Goal: Task Accomplishment & Management: Use online tool/utility

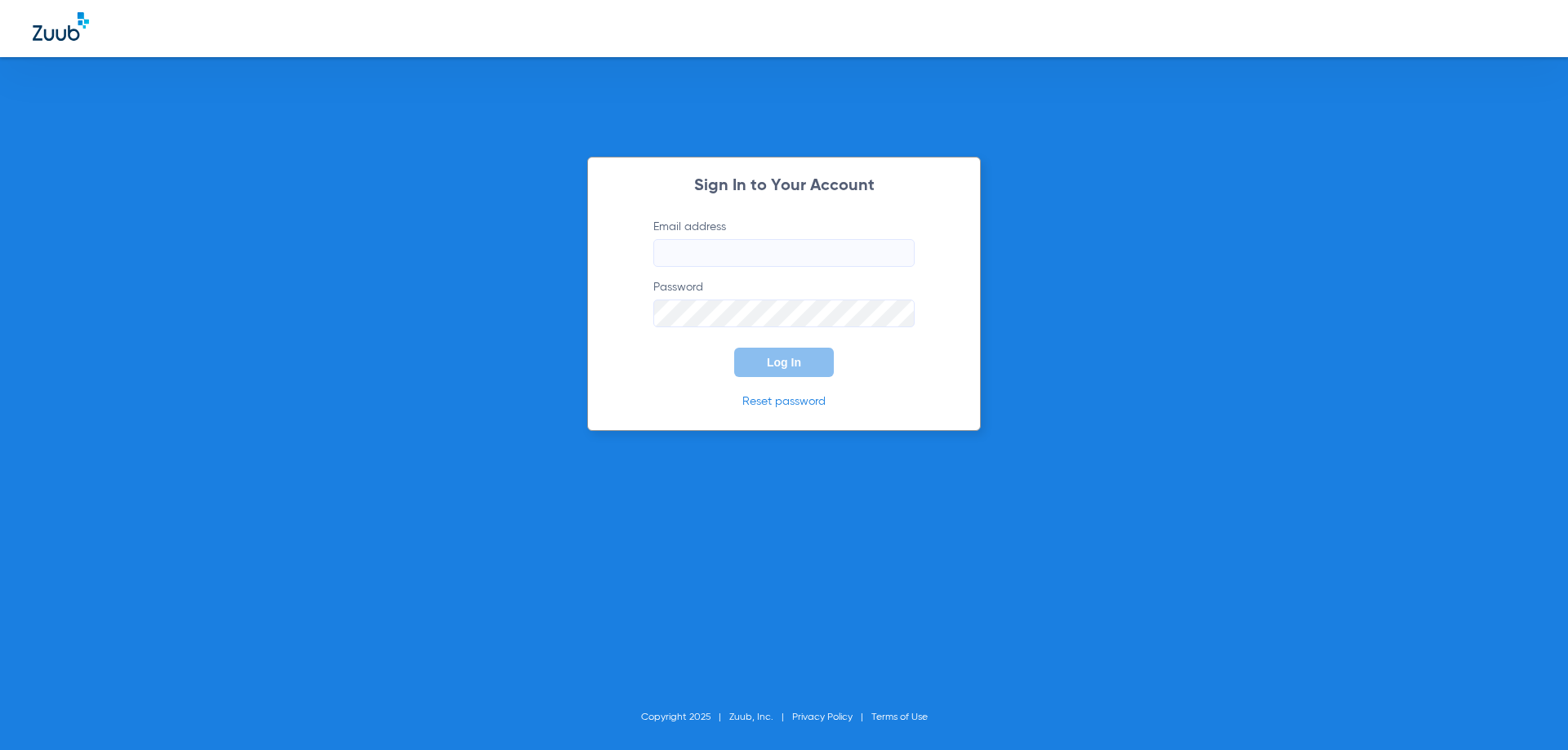
click at [822, 256] on input "Email address" at bounding box center [784, 253] width 261 height 28
type input "[EMAIL_ADDRESS][DOMAIN_NAME]"
click at [734, 348] on button "Log In" at bounding box center [784, 362] width 100 height 29
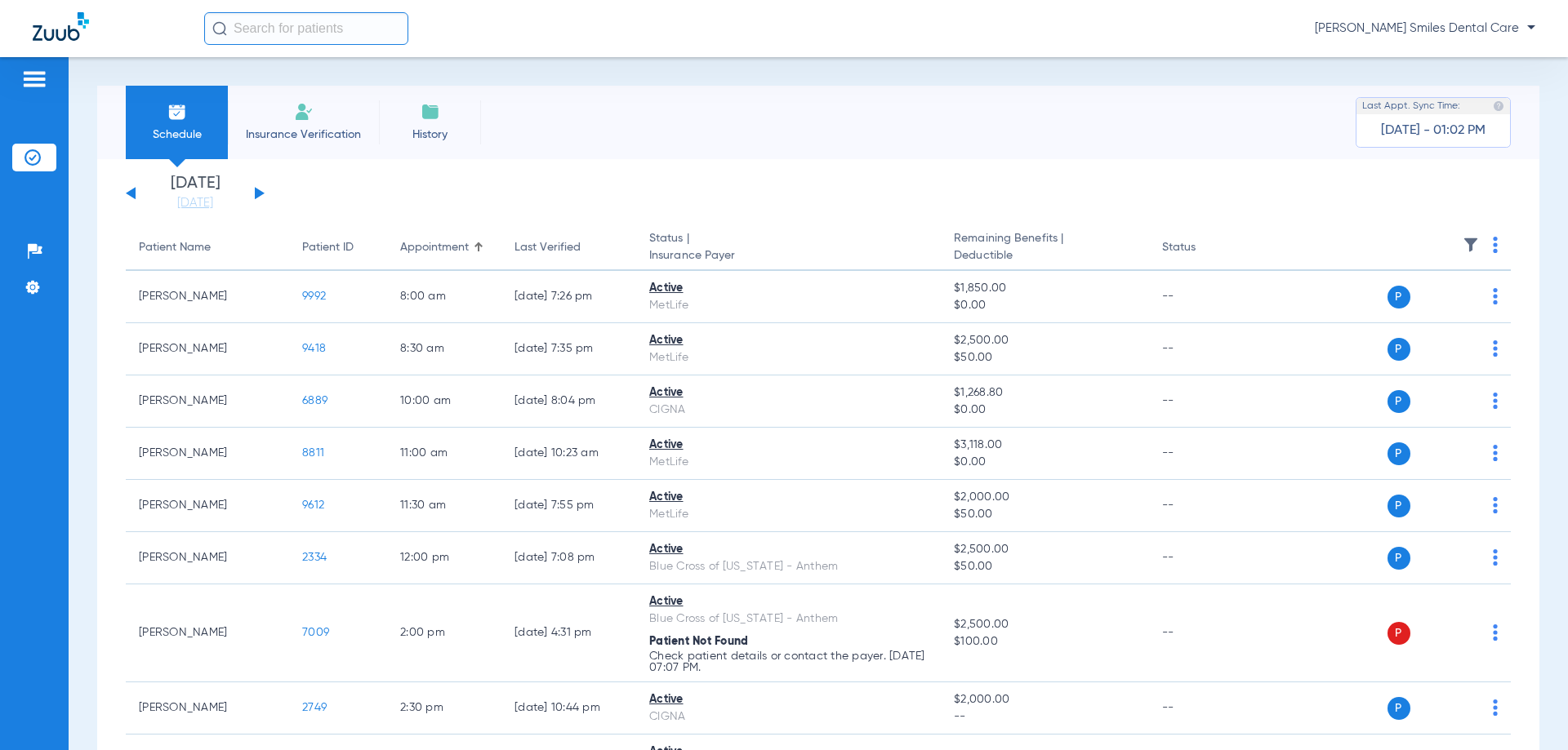
click at [716, 78] on div "Schedule Insurance Verification History Last Appt. Sync Time: [DATE] - 01:02 PM…" at bounding box center [818, 403] width 1499 height 693
click at [680, 173] on div "[DATE] [DATE] [DATE] [DATE] [DATE] [DATE] [DATE] [DATE] [DATE] [DATE] [DATE] [D…" at bounding box center [818, 549] width 1442 height 779
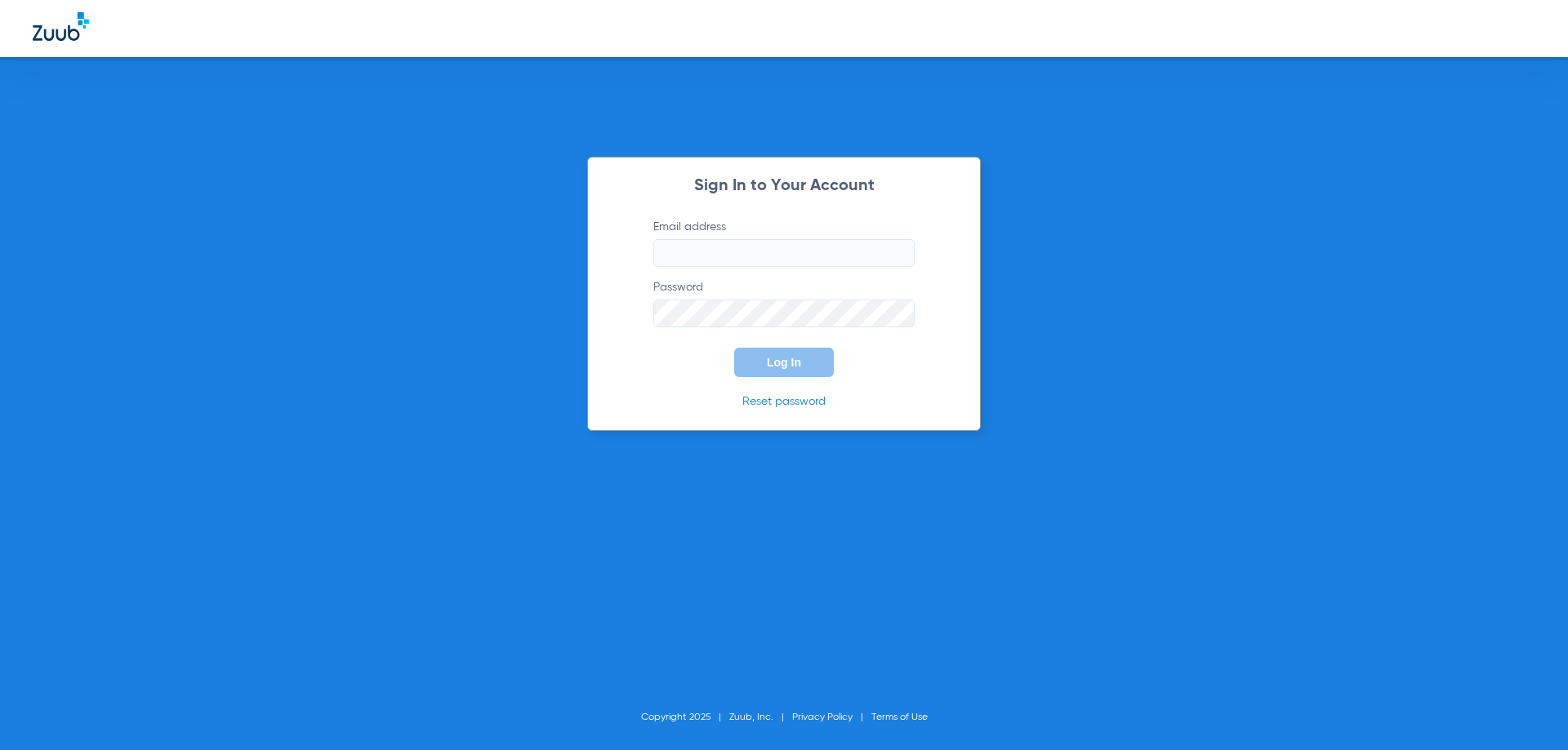
click at [773, 250] on input "Email address" at bounding box center [784, 253] width 261 height 28
type input "[EMAIL_ADDRESS][DOMAIN_NAME]"
click at [734, 348] on button "Log In" at bounding box center [784, 362] width 100 height 29
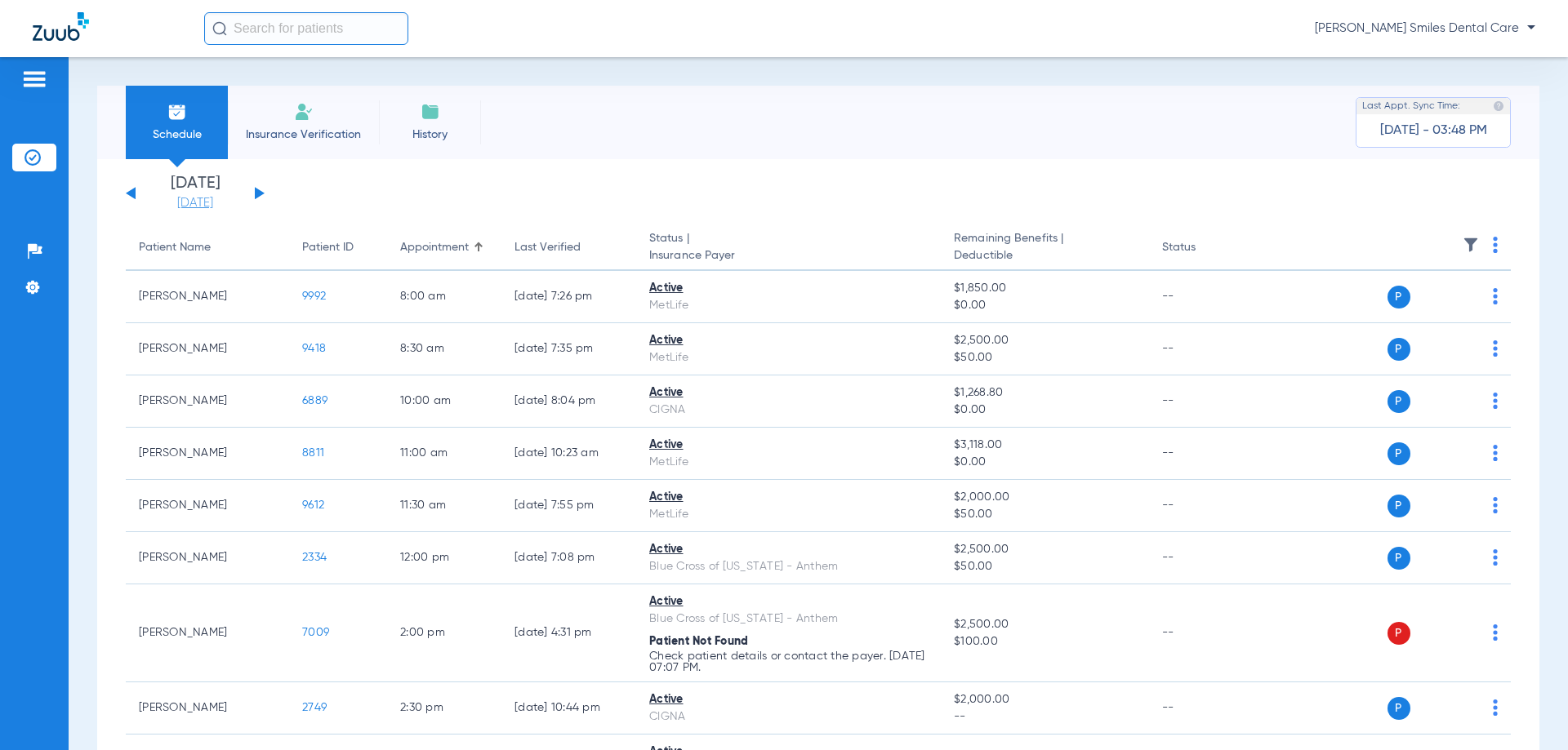
click at [201, 200] on link "[DATE]" at bounding box center [196, 203] width 98 height 16
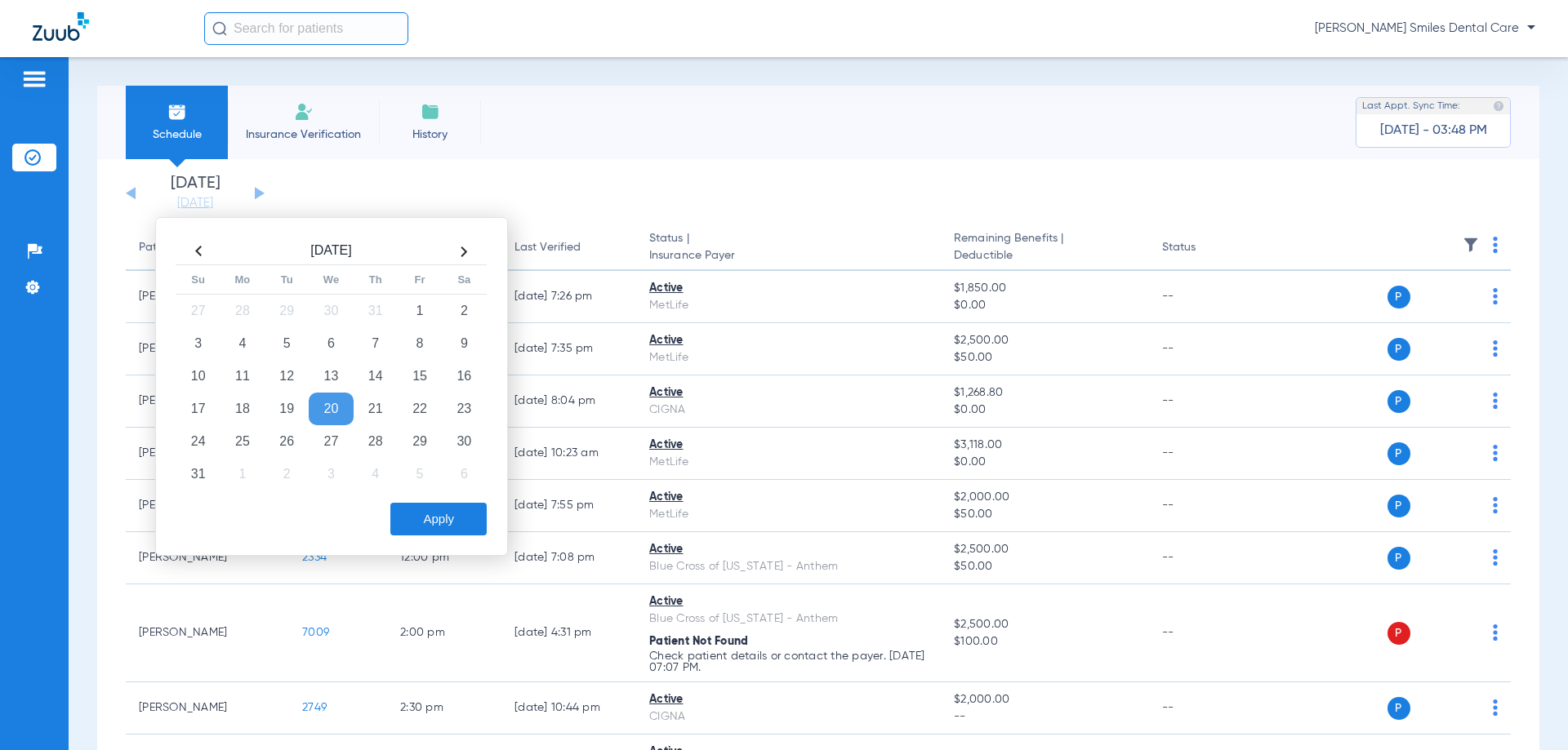
click at [466, 247] on th at bounding box center [464, 251] width 44 height 26
click at [373, 311] on td "4" at bounding box center [375, 311] width 44 height 33
click at [446, 520] on button "Apply" at bounding box center [438, 519] width 97 height 33
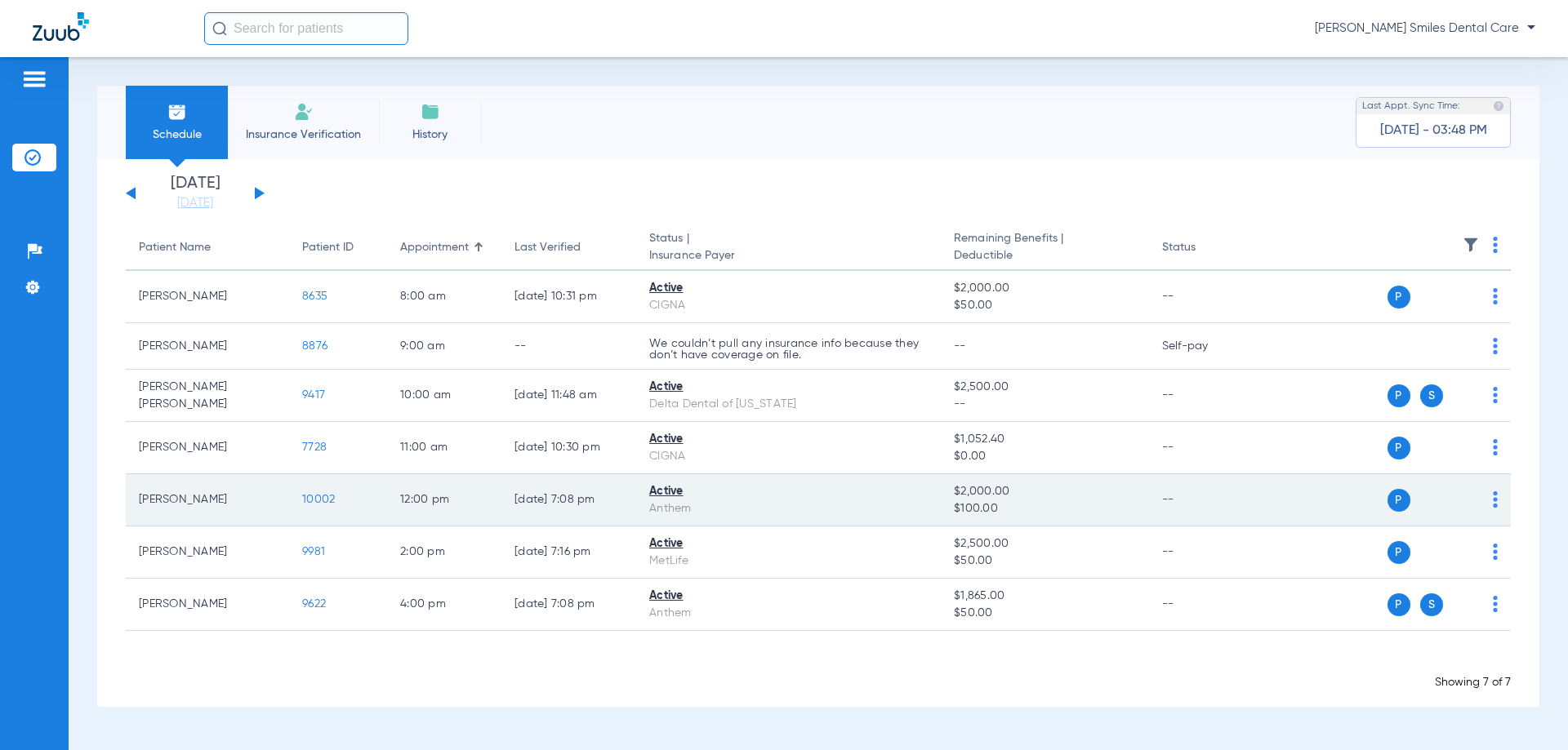
click at [326, 501] on span "10002" at bounding box center [318, 499] width 33 height 11
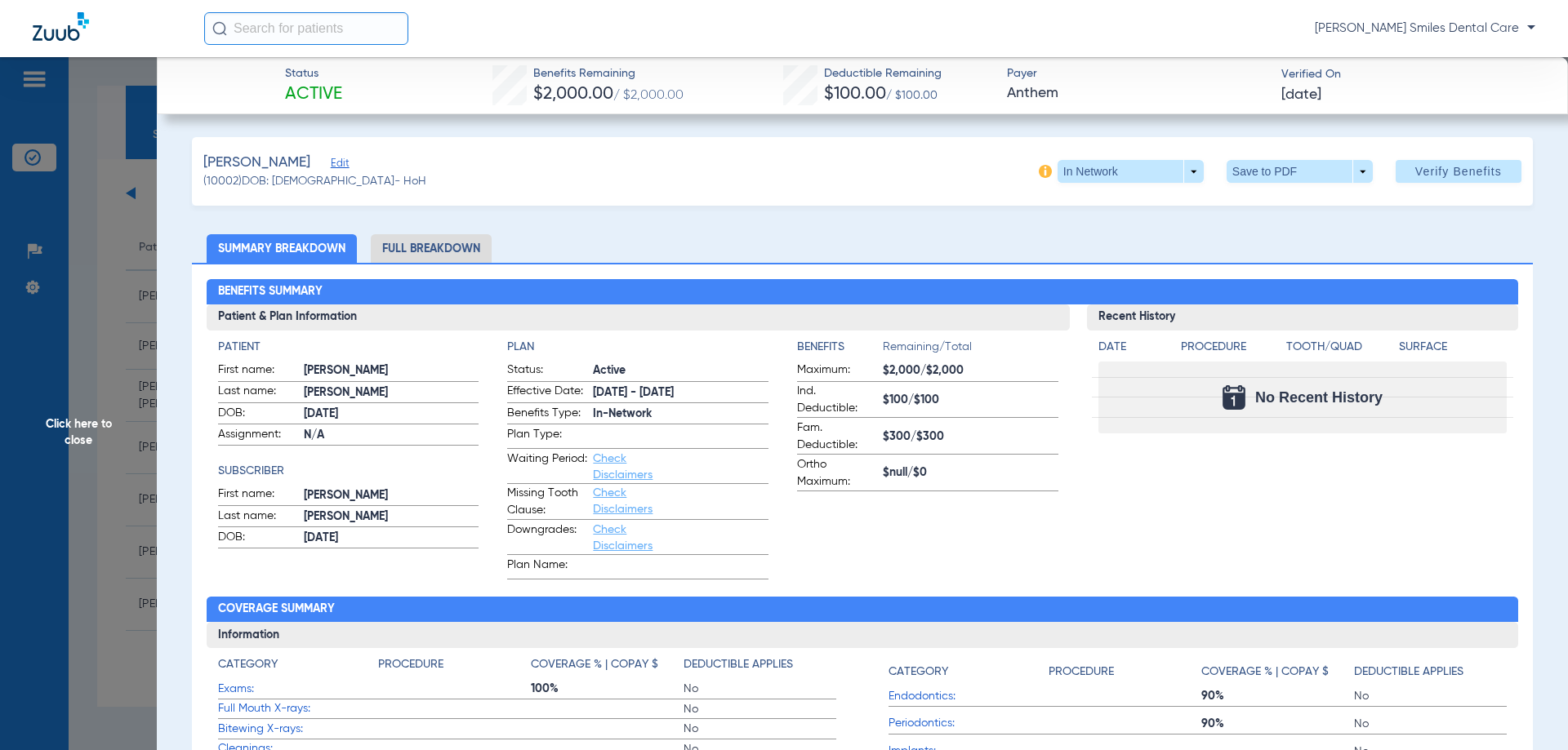
click at [457, 251] on li "Full Breakdown" at bounding box center [431, 248] width 121 height 29
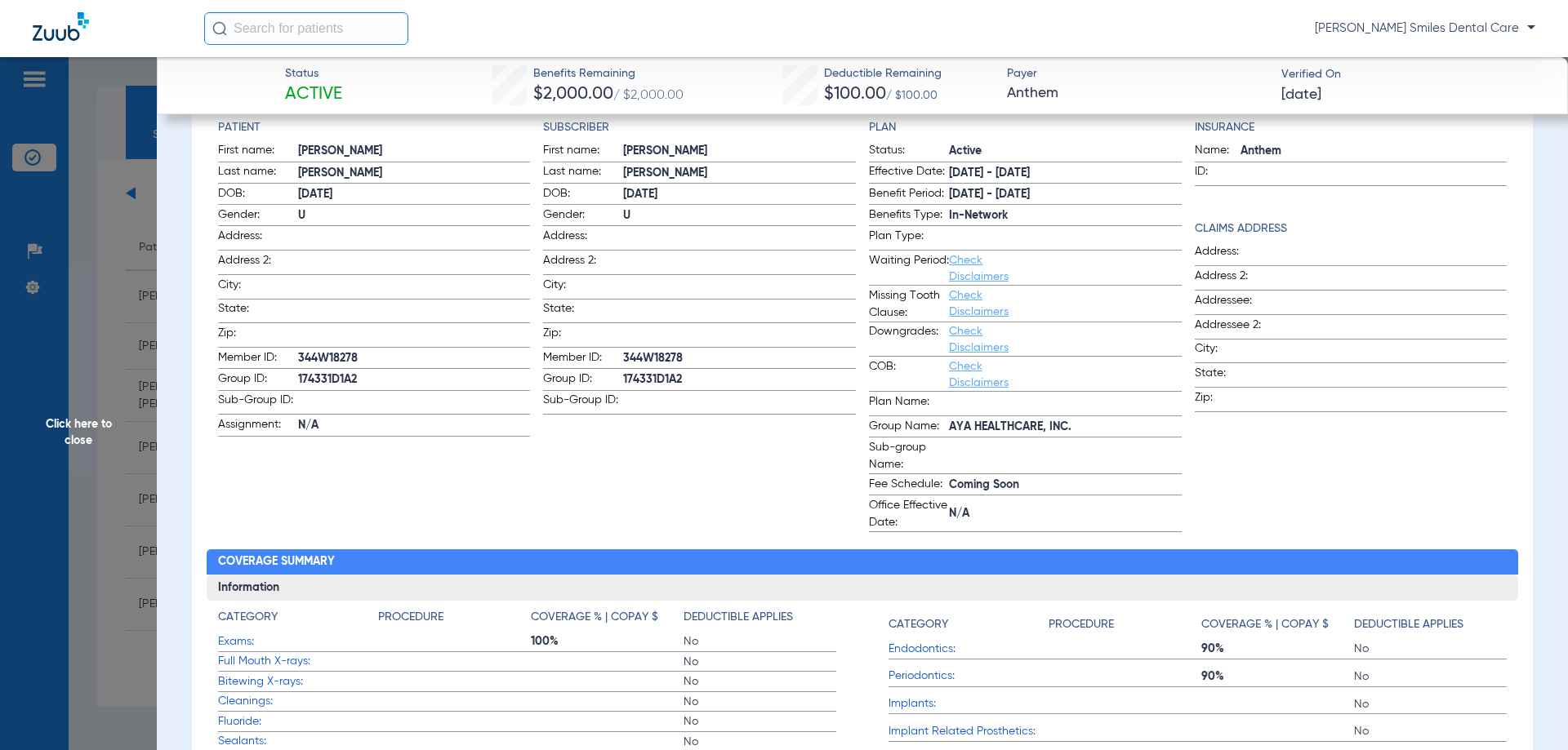
scroll to position [82, 0]
